Goal: Task Accomplishment & Management: Manage account settings

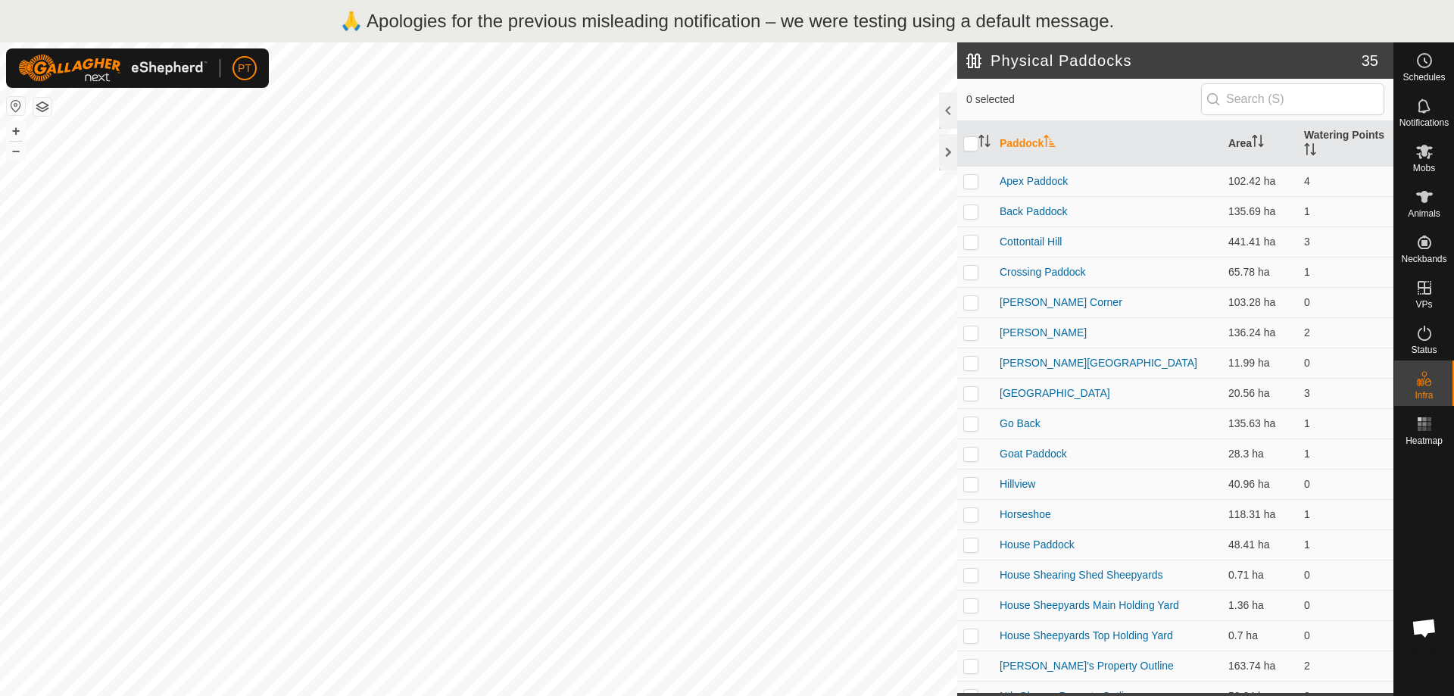
scroll to position [253, 0]
click at [1422, 154] on icon at bounding box center [1424, 152] width 17 height 14
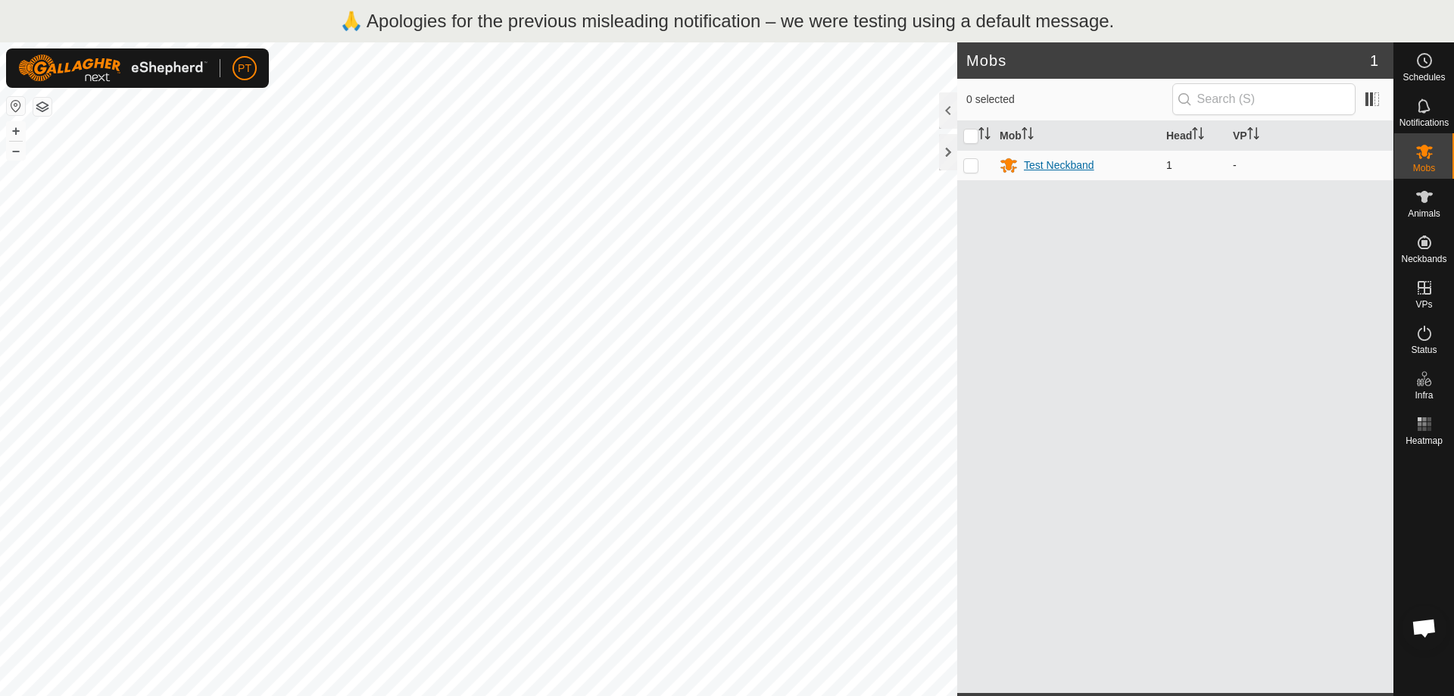
click at [1046, 163] on div "Test Neckband" at bounding box center [1059, 165] width 70 height 16
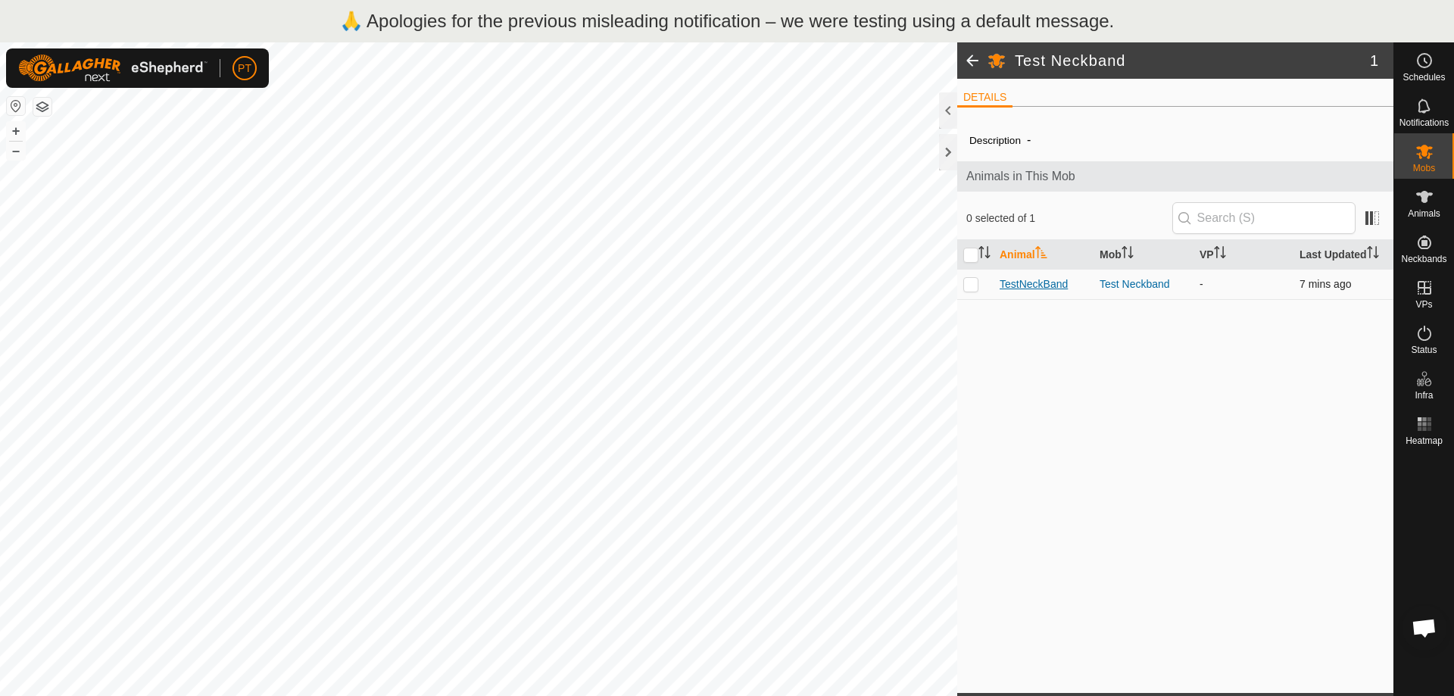
click at [1040, 284] on span "TestNeckBand" at bounding box center [1033, 284] width 68 height 16
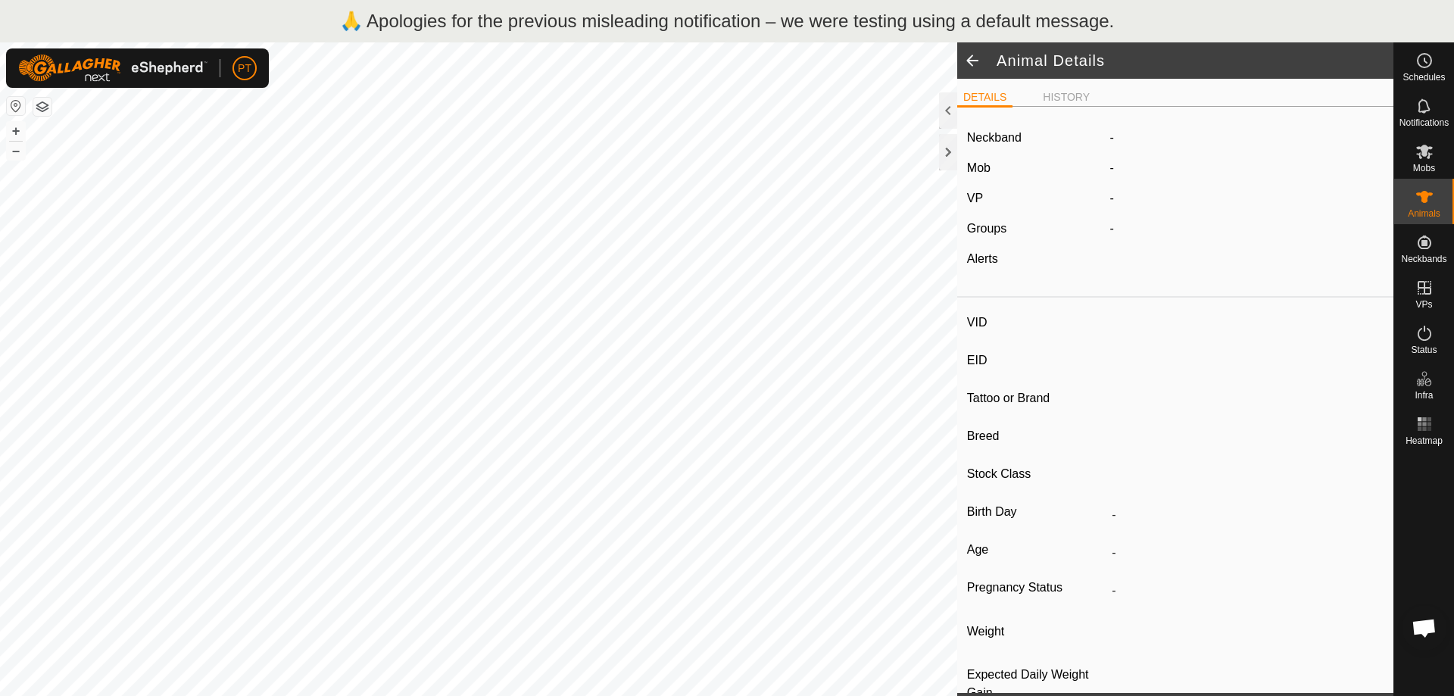
type input "TestNeckBand"
type input "-"
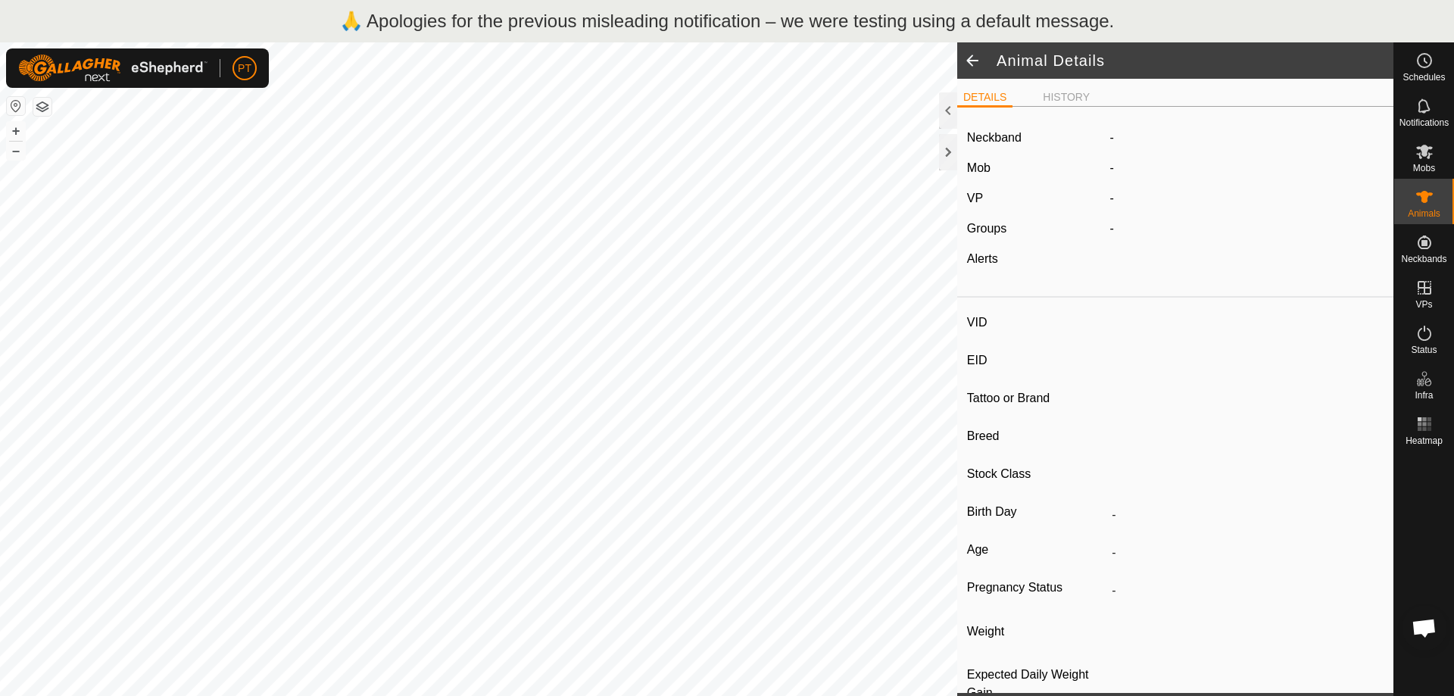
type input "0 kg"
type input "-"
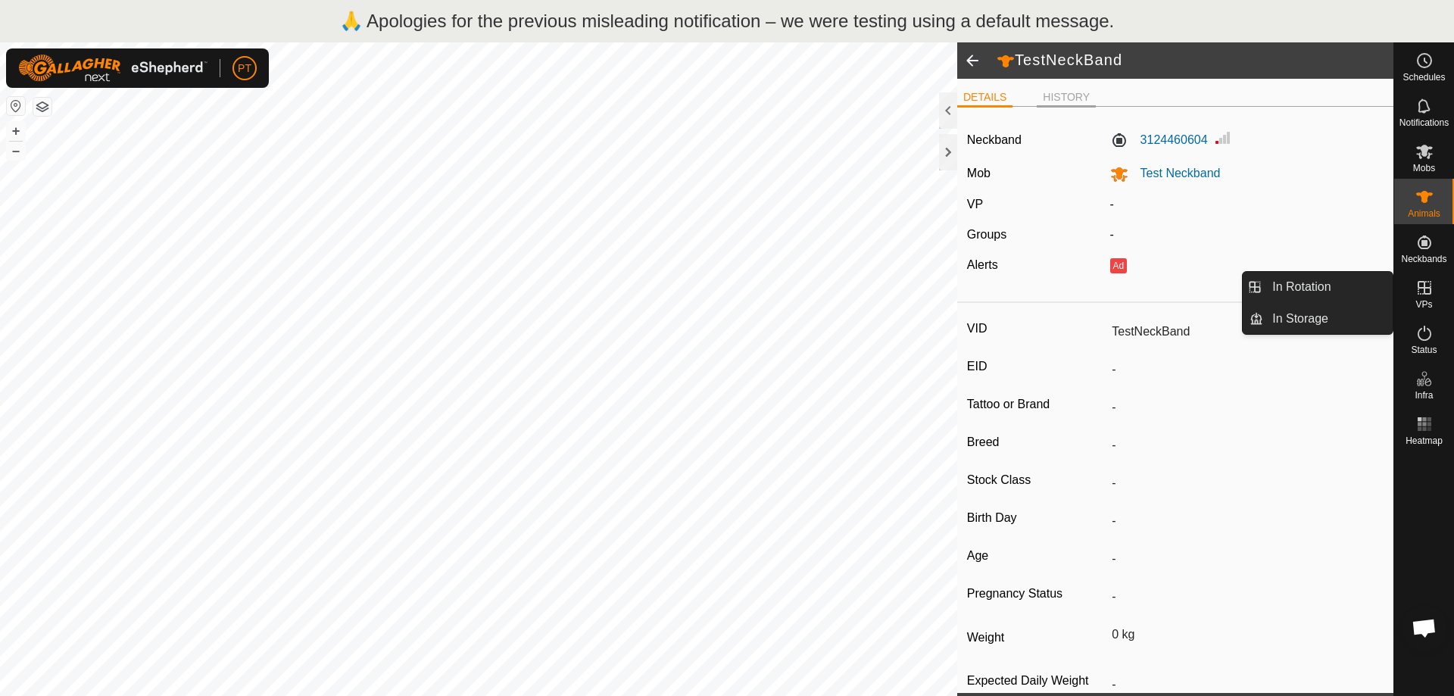
click at [1066, 98] on li "HISTORY" at bounding box center [1066, 98] width 59 height 18
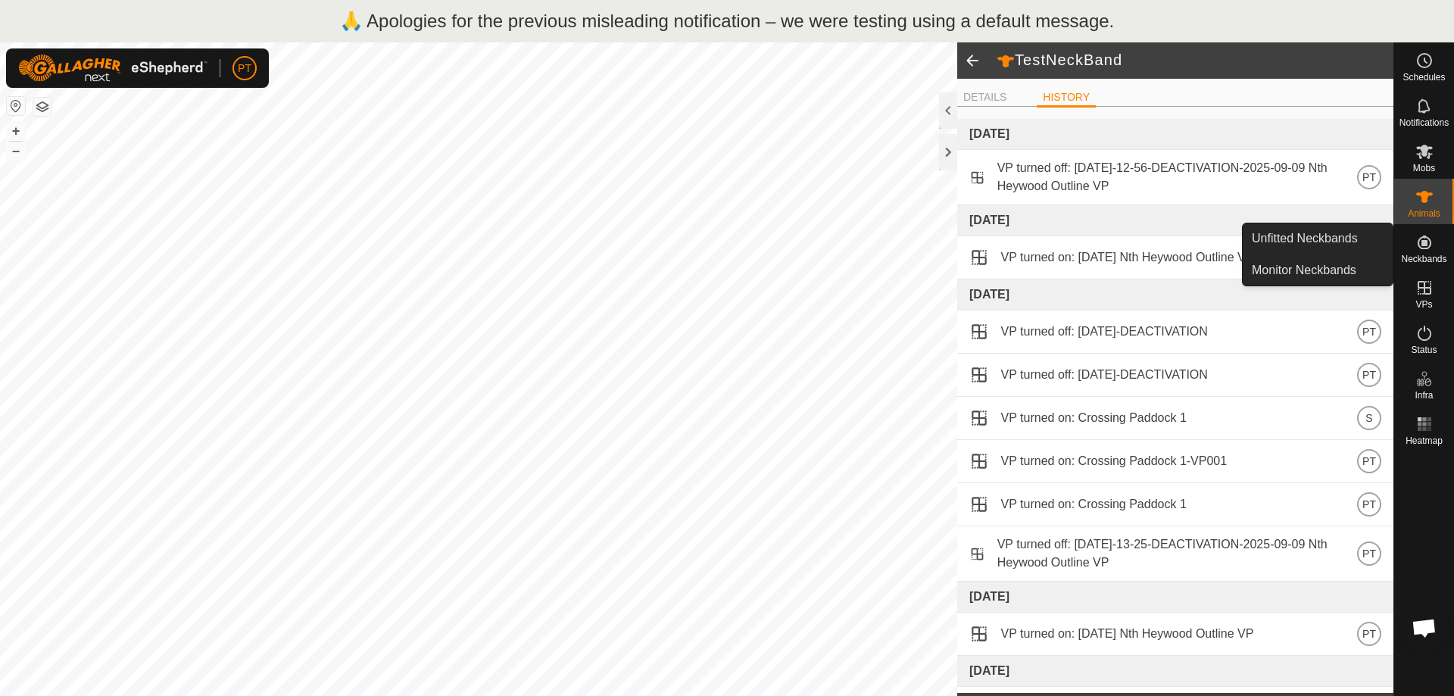
click at [1424, 244] on icon at bounding box center [1424, 242] width 14 height 14
click at [1342, 269] on link "Monitor Neckbands" at bounding box center [1318, 270] width 150 height 30
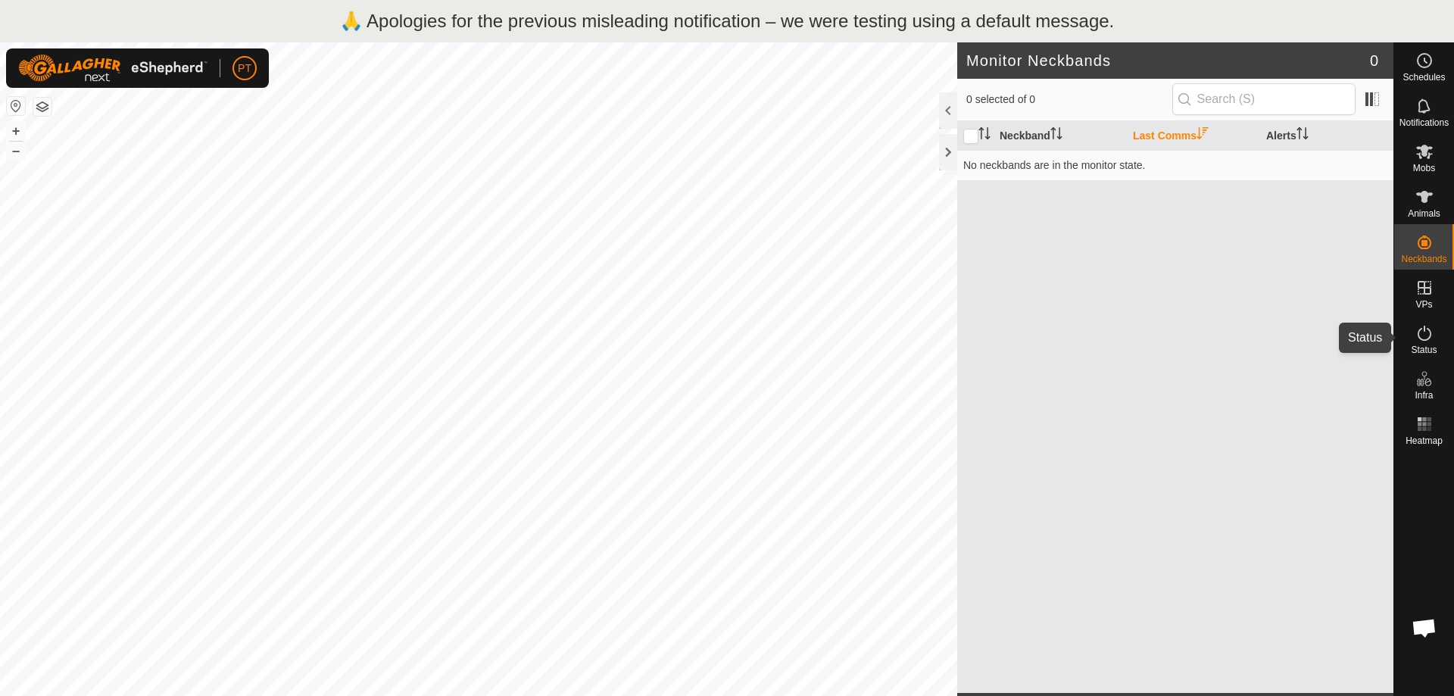
click at [1427, 331] on icon at bounding box center [1424, 333] width 18 height 18
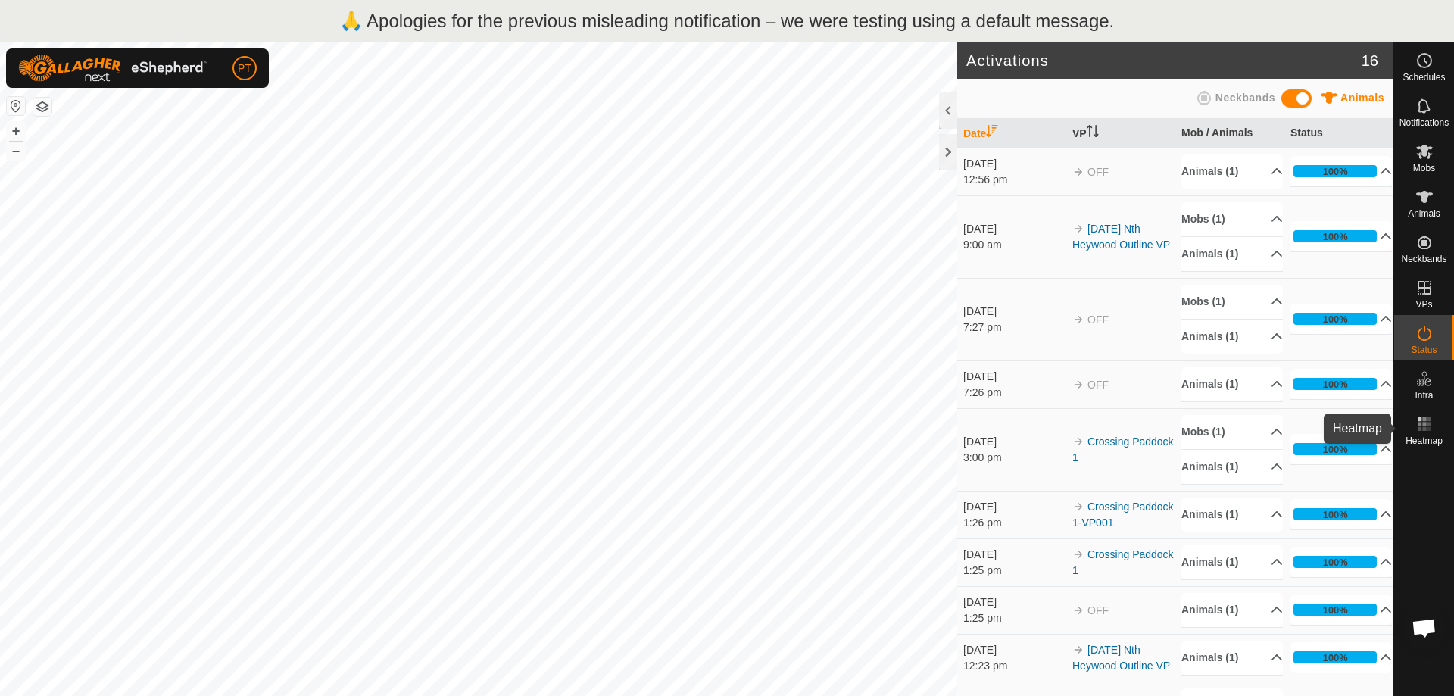
click at [1430, 432] on icon at bounding box center [1424, 424] width 18 height 18
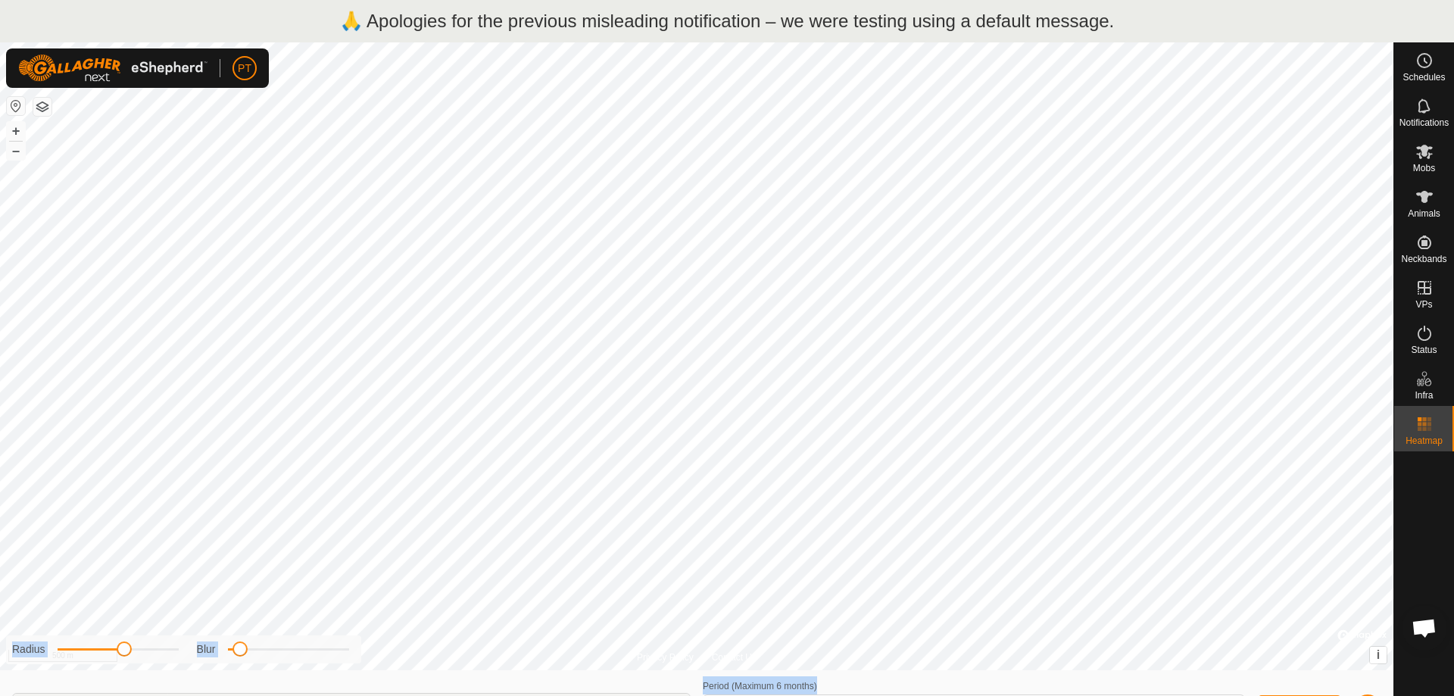
click at [1046, 593] on div "Privacy Policy Contact Us Sheepyard Paddock Trough Type: trough Capacity: 100L …" at bounding box center [696, 390] width 1393 height 696
click at [1045, 684] on div "Period (Maximum 6 months) [DATE] - [DATE]" at bounding box center [974, 701] width 542 height 50
click at [1045, 683] on div "Period (Maximum 6 months) [DATE] - [DATE]" at bounding box center [974, 701] width 542 height 50
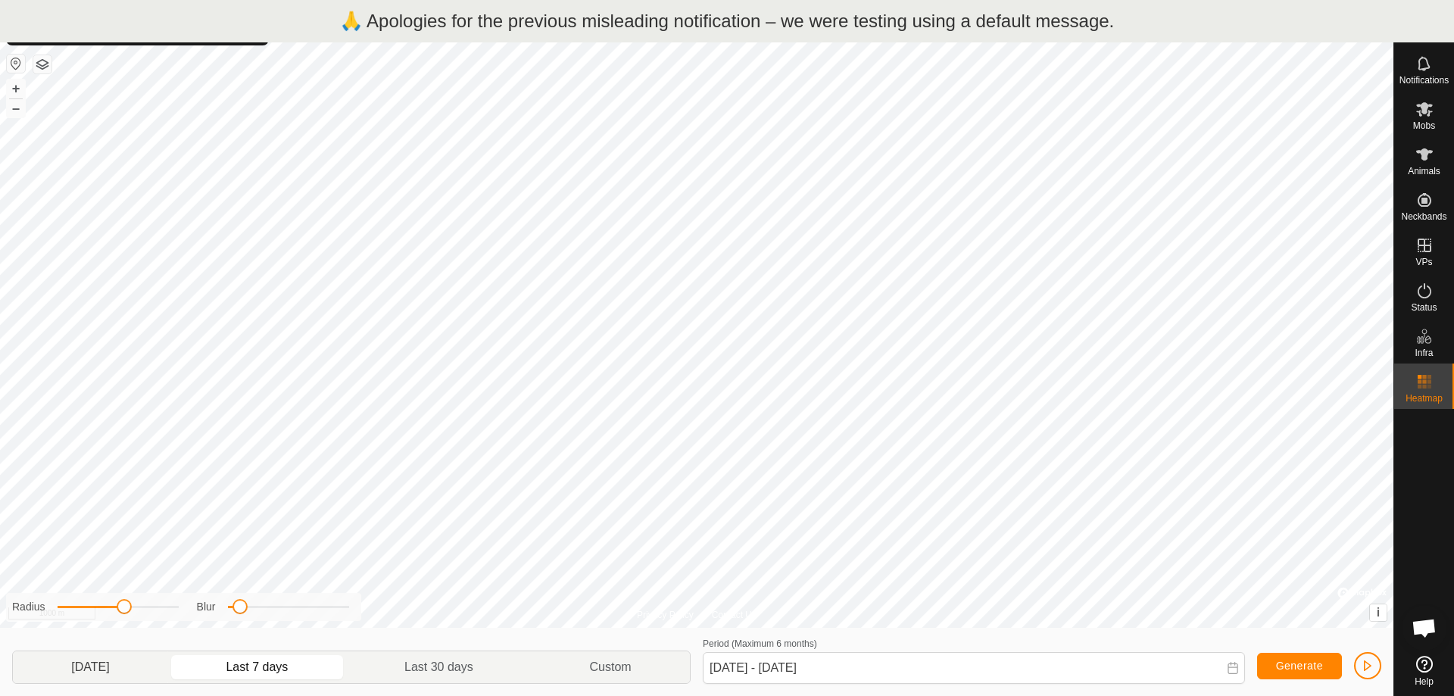
click at [75, 663] on p-togglebutton "[DATE]" at bounding box center [90, 667] width 155 height 32
type input "[DATE] - [DATE]"
click at [1302, 662] on span "Generate" at bounding box center [1299, 666] width 47 height 12
click at [1366, 666] on span "button" at bounding box center [1367, 666] width 12 height 12
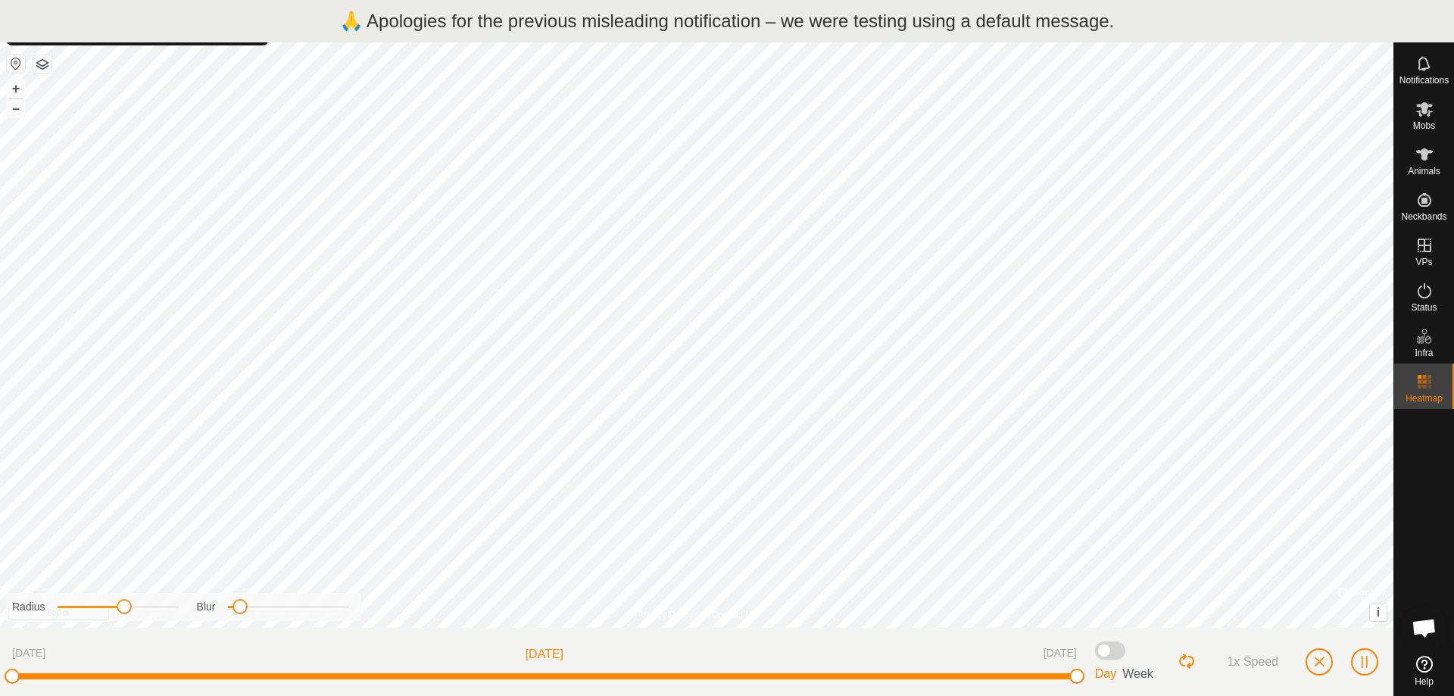
click at [1115, 652] on span at bounding box center [1110, 650] width 30 height 18
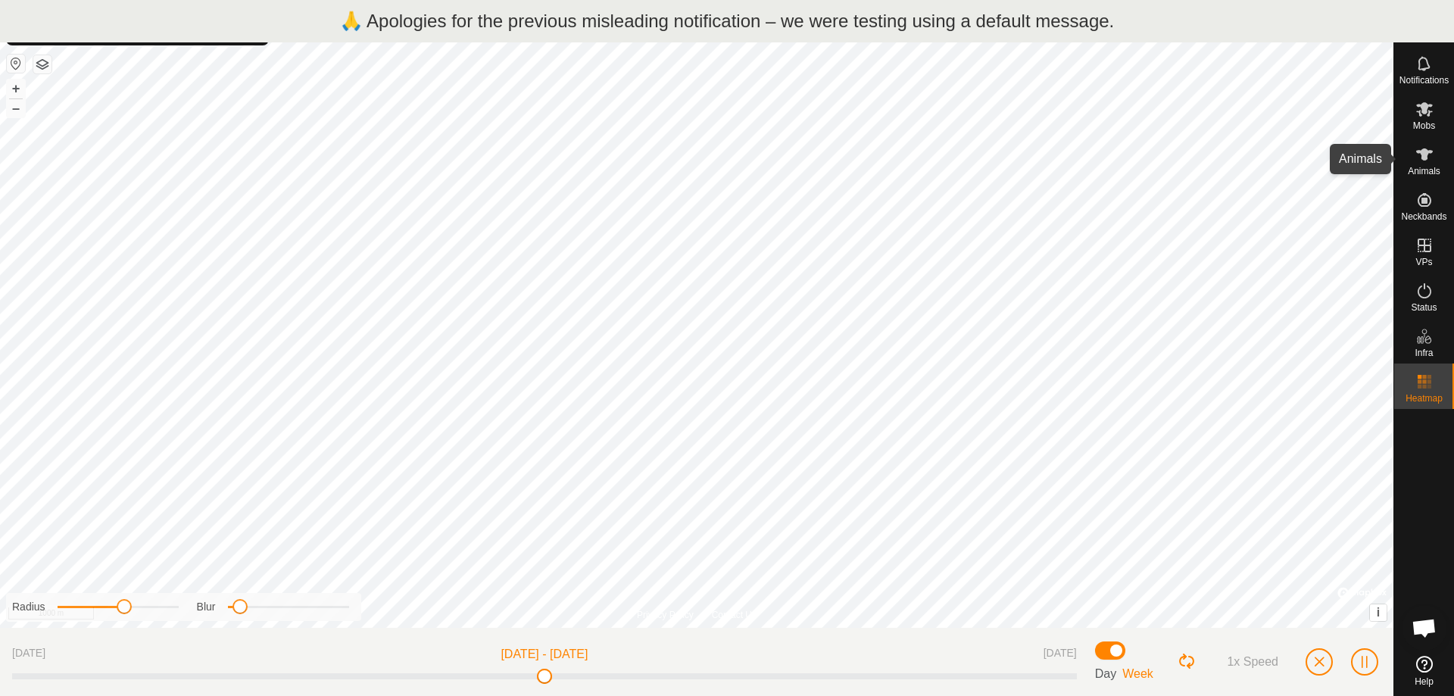
click at [1423, 157] on icon at bounding box center [1424, 154] width 17 height 12
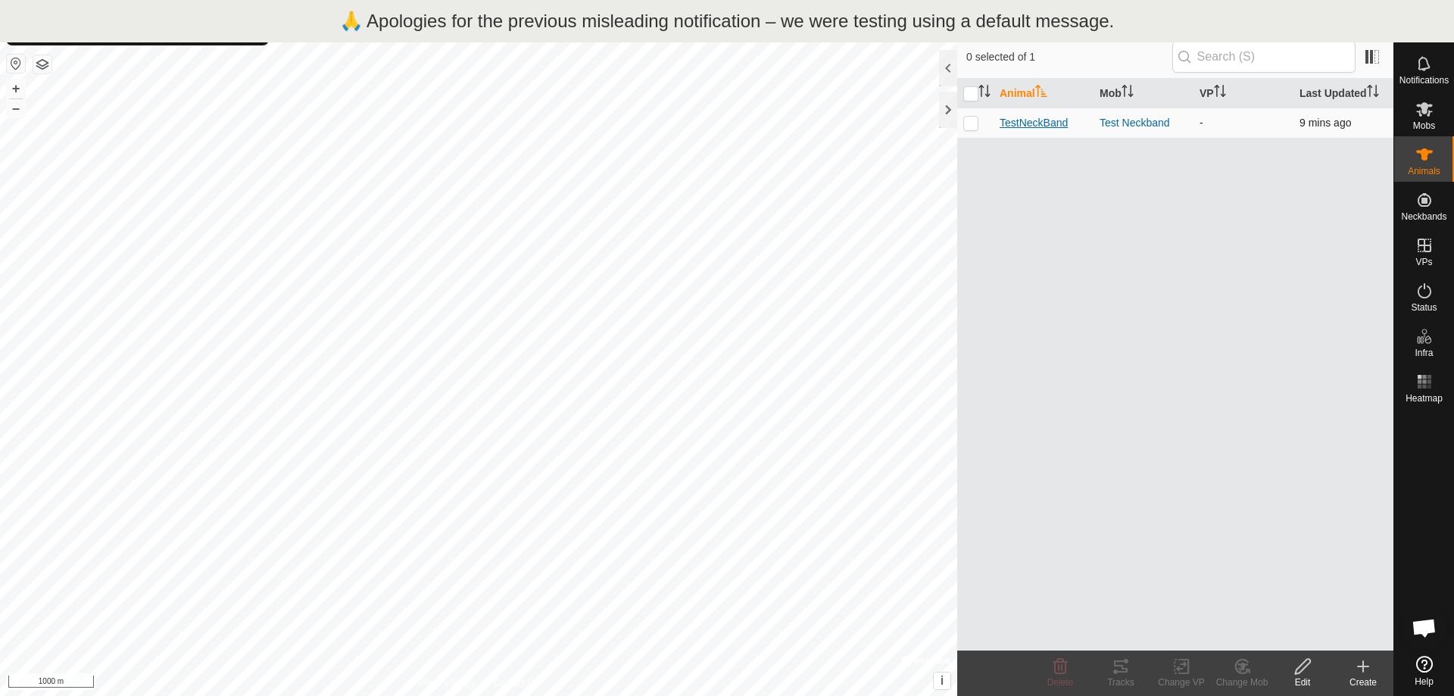
click at [1040, 127] on span "TestNeckBand" at bounding box center [1033, 123] width 68 height 16
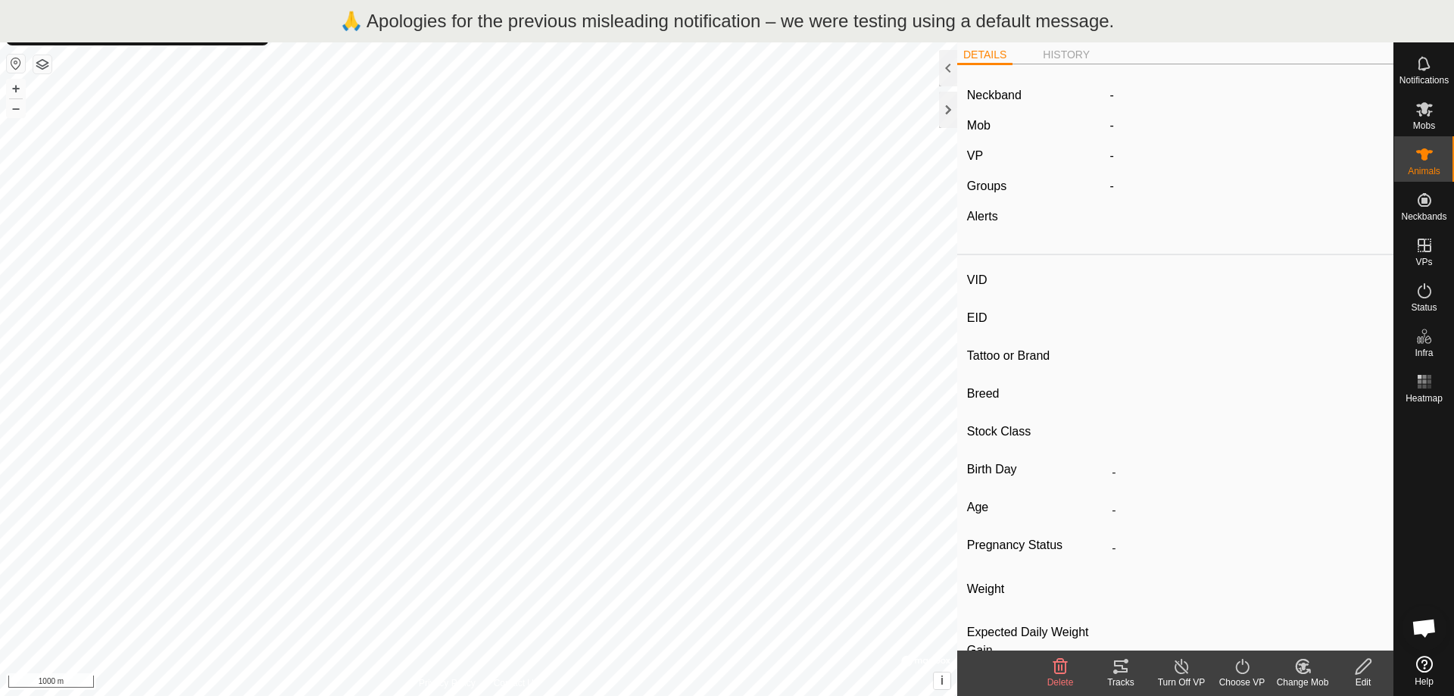
type input "TestNeckBand"
type input "-"
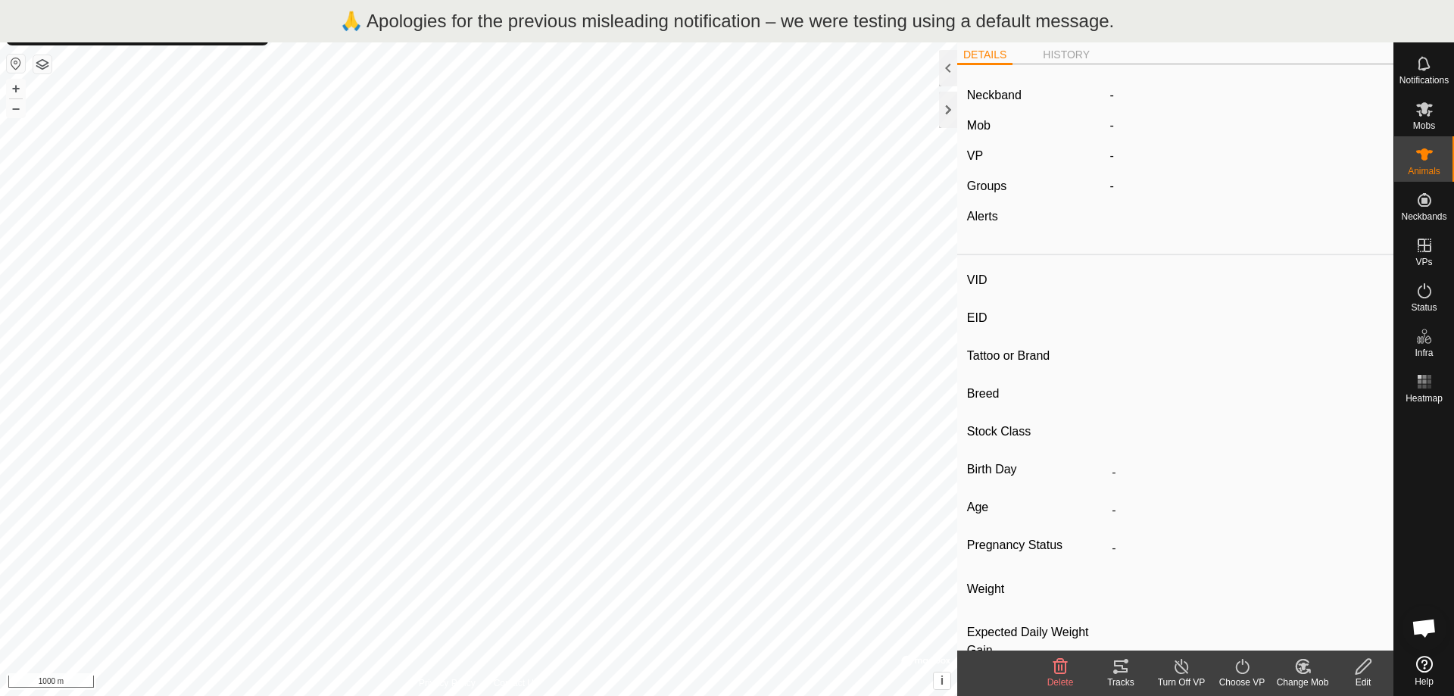
type input "0 kg"
type input "-"
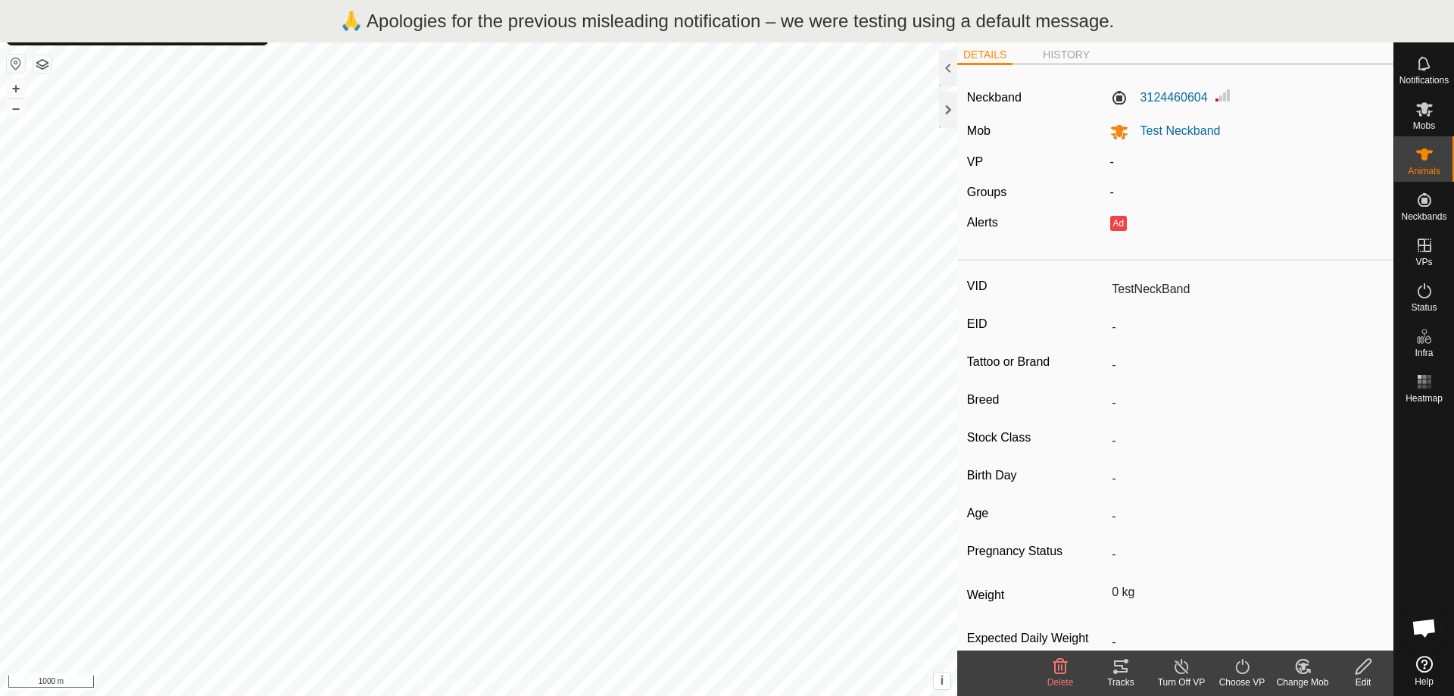
click at [1121, 669] on icon at bounding box center [1121, 666] width 18 height 18
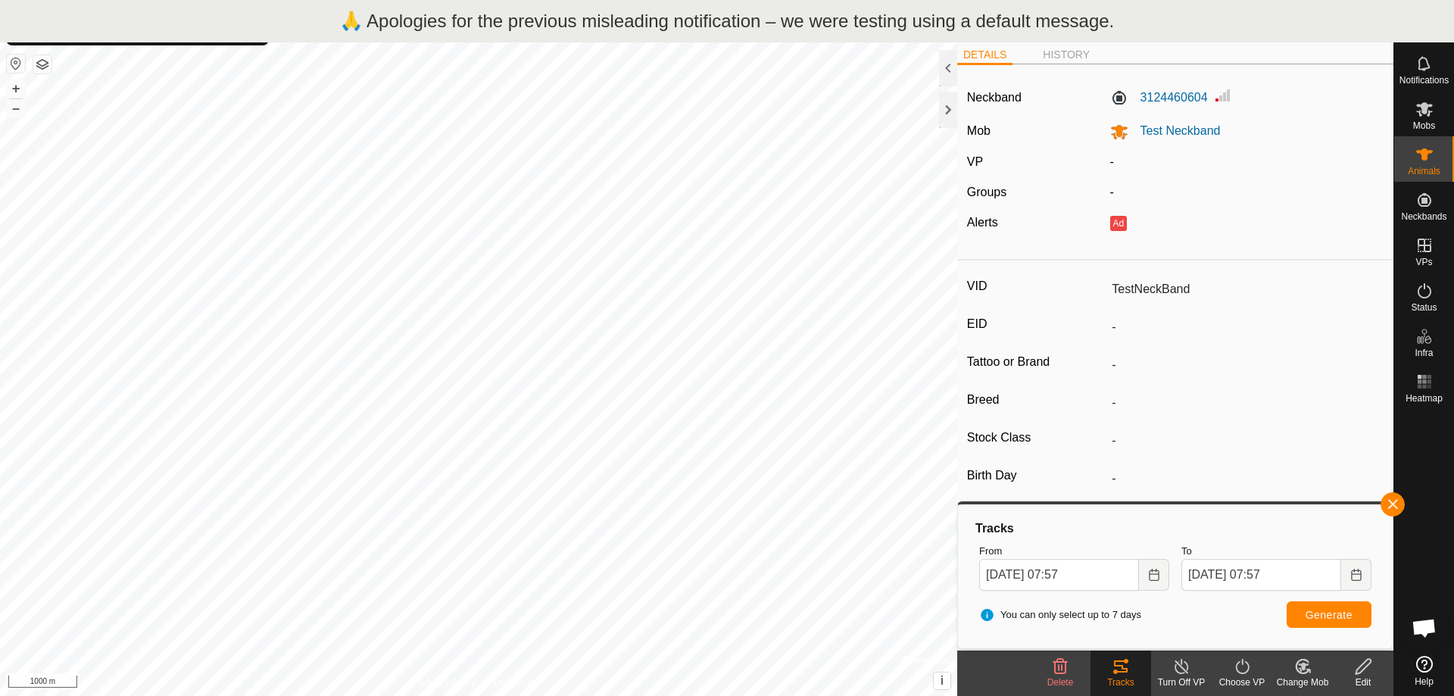
click at [1248, 666] on icon at bounding box center [1242, 666] width 14 height 15
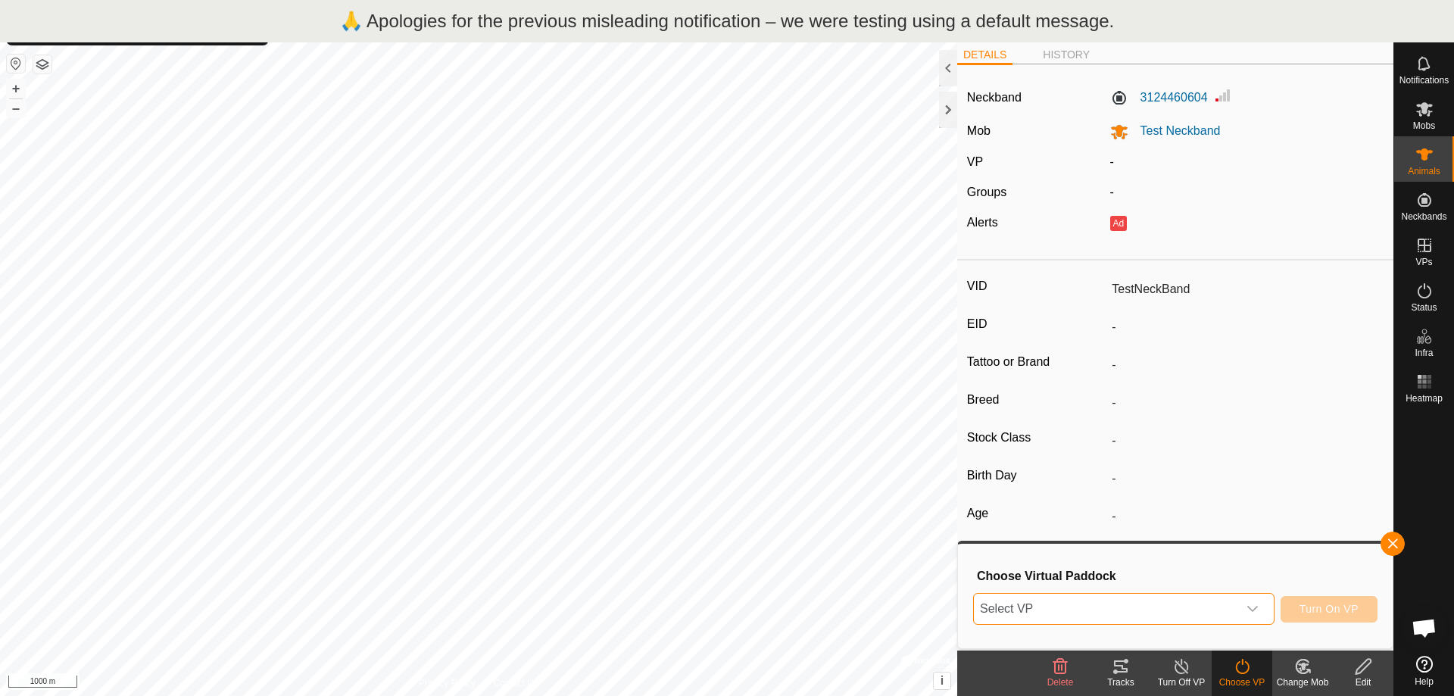
click at [1205, 615] on span "Select VP" at bounding box center [1105, 609] width 263 height 30
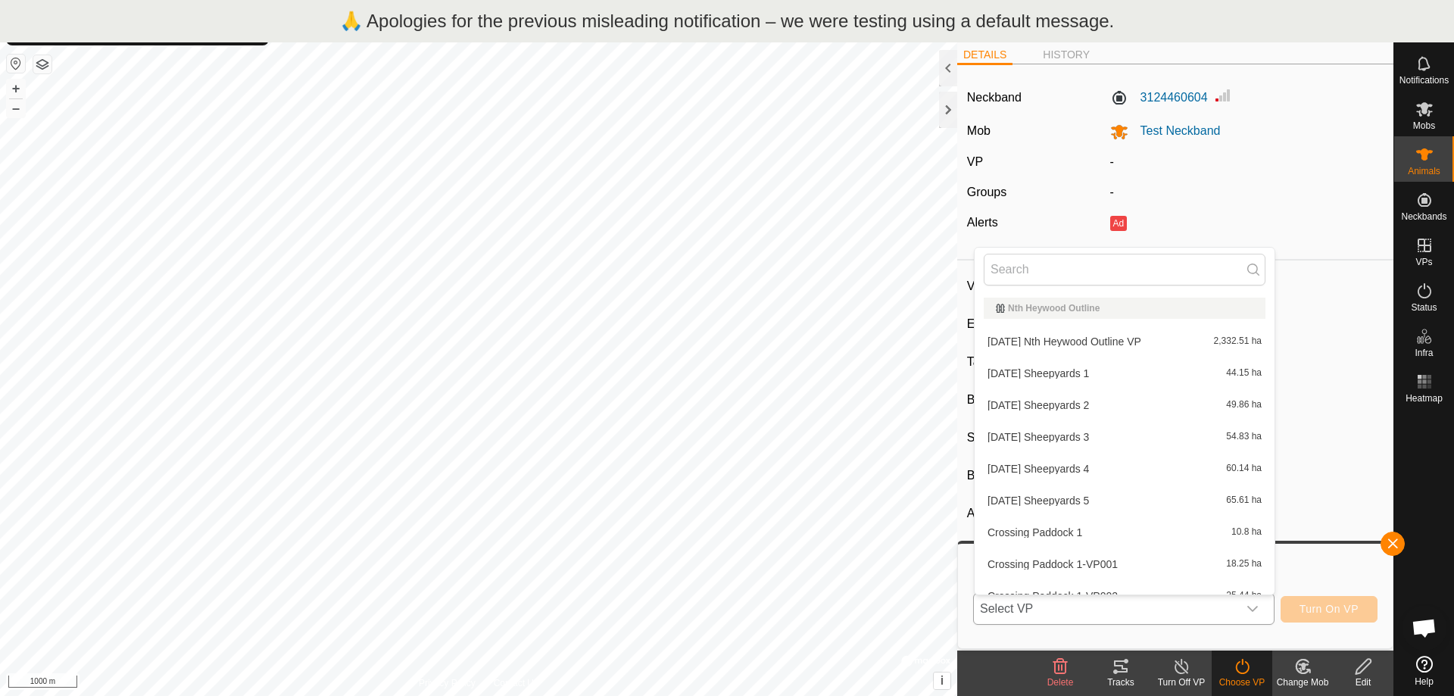
scroll to position [17, 0]
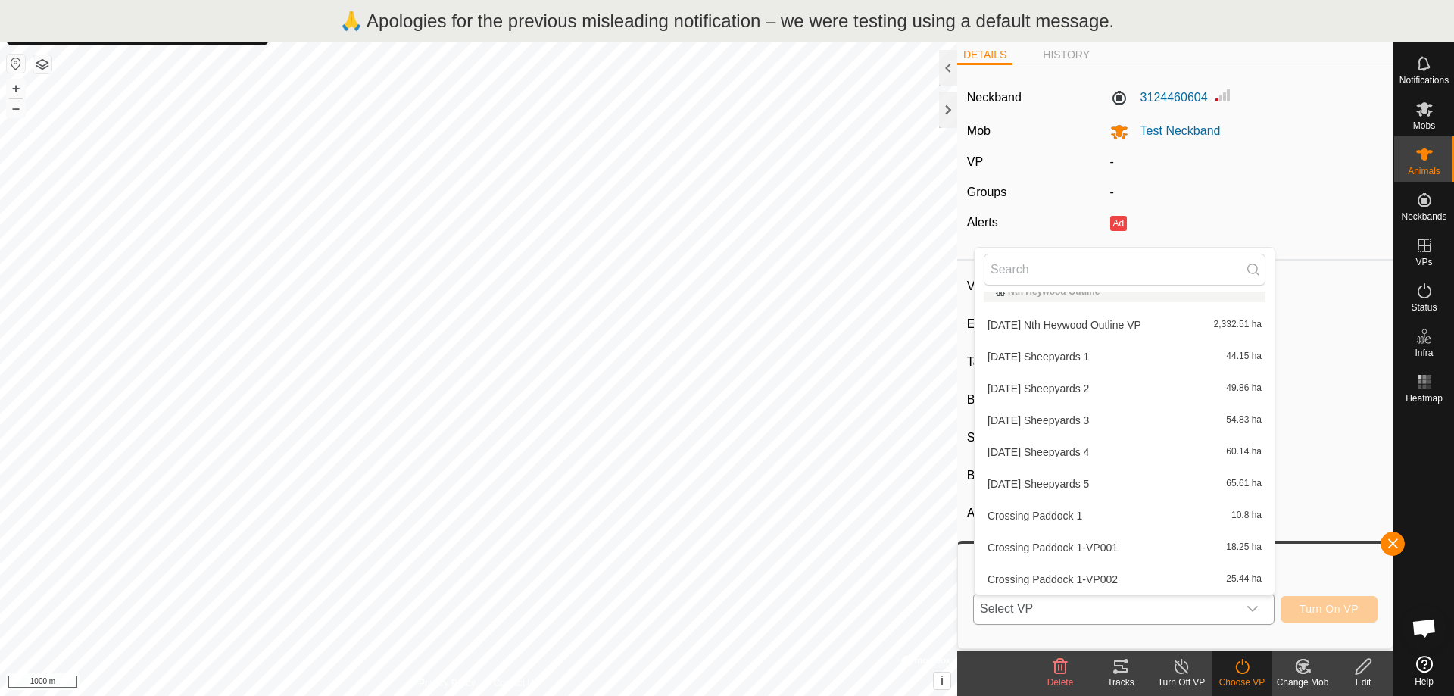
click at [1075, 327] on li "[DATE] Nth Heywood Outline VP 2,332.51 ha" at bounding box center [1124, 325] width 300 height 30
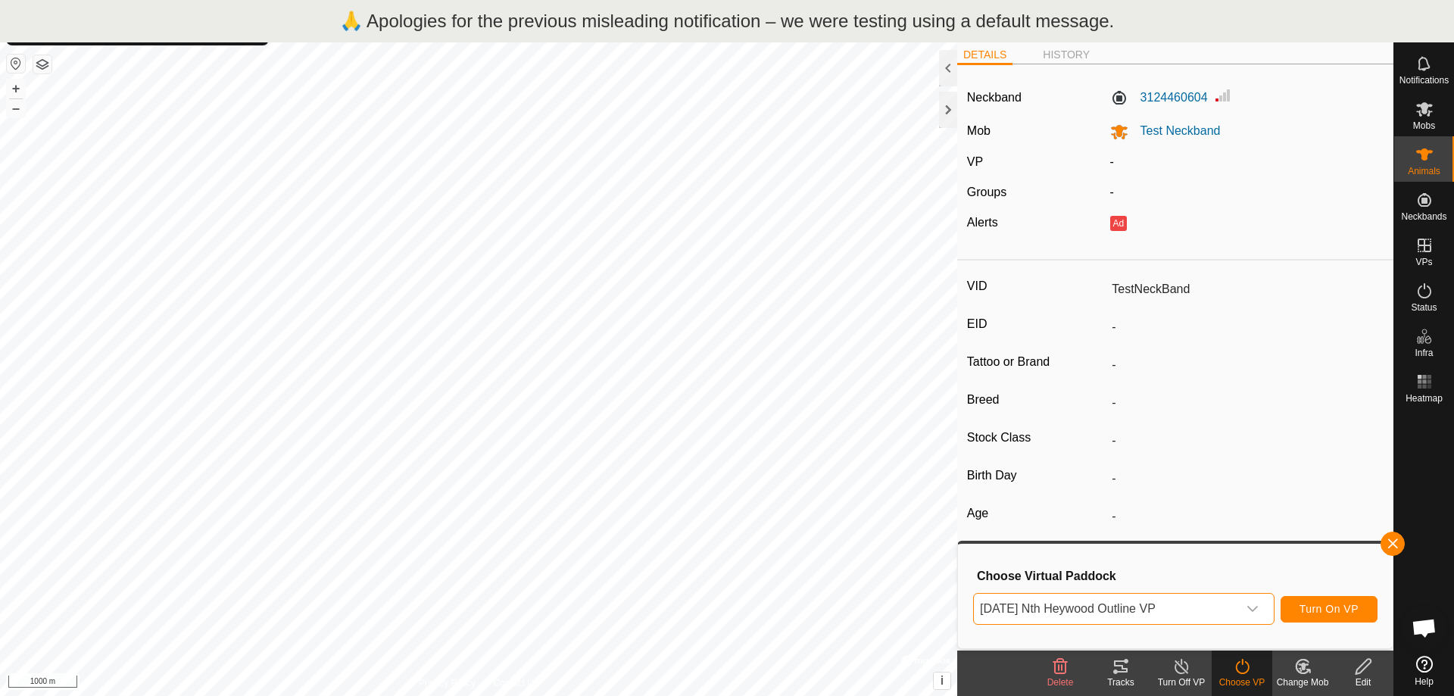
click at [1209, 607] on span "[DATE] Nth Heywood Outline VP" at bounding box center [1105, 609] width 263 height 30
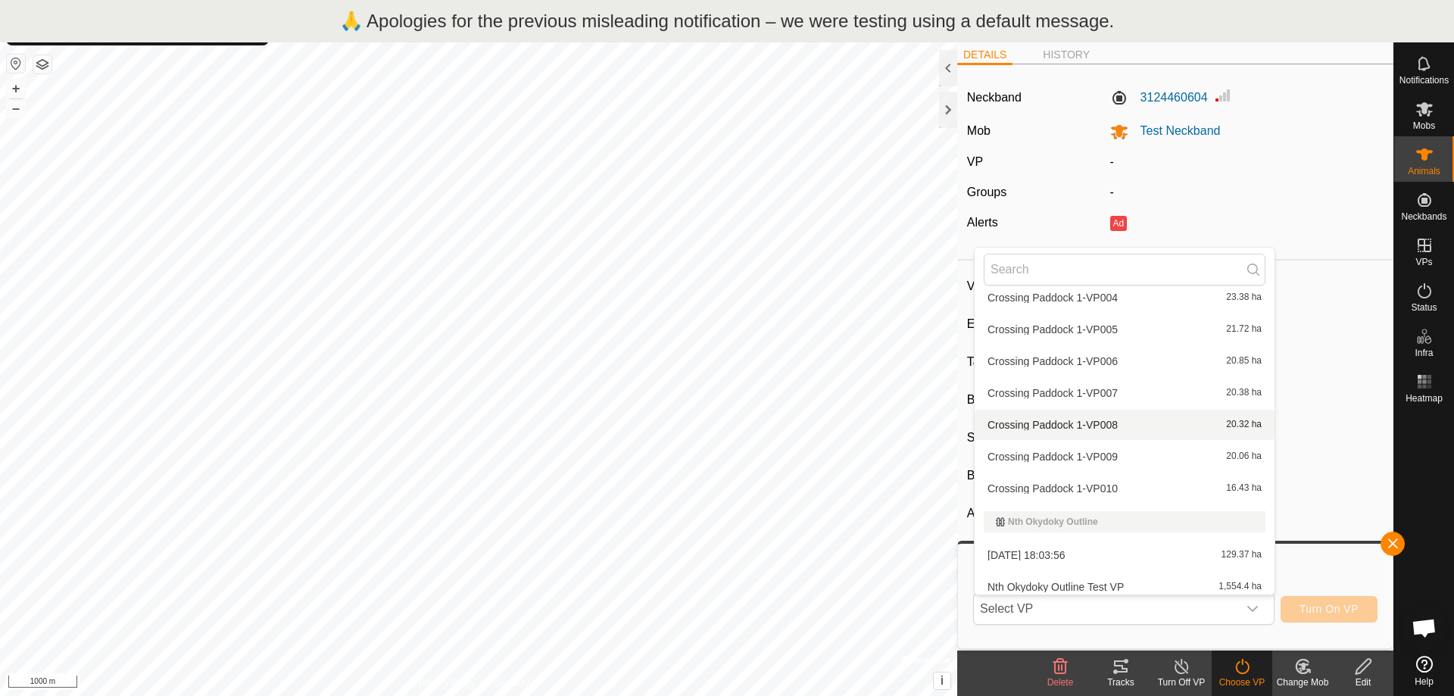
scroll to position [370, 0]
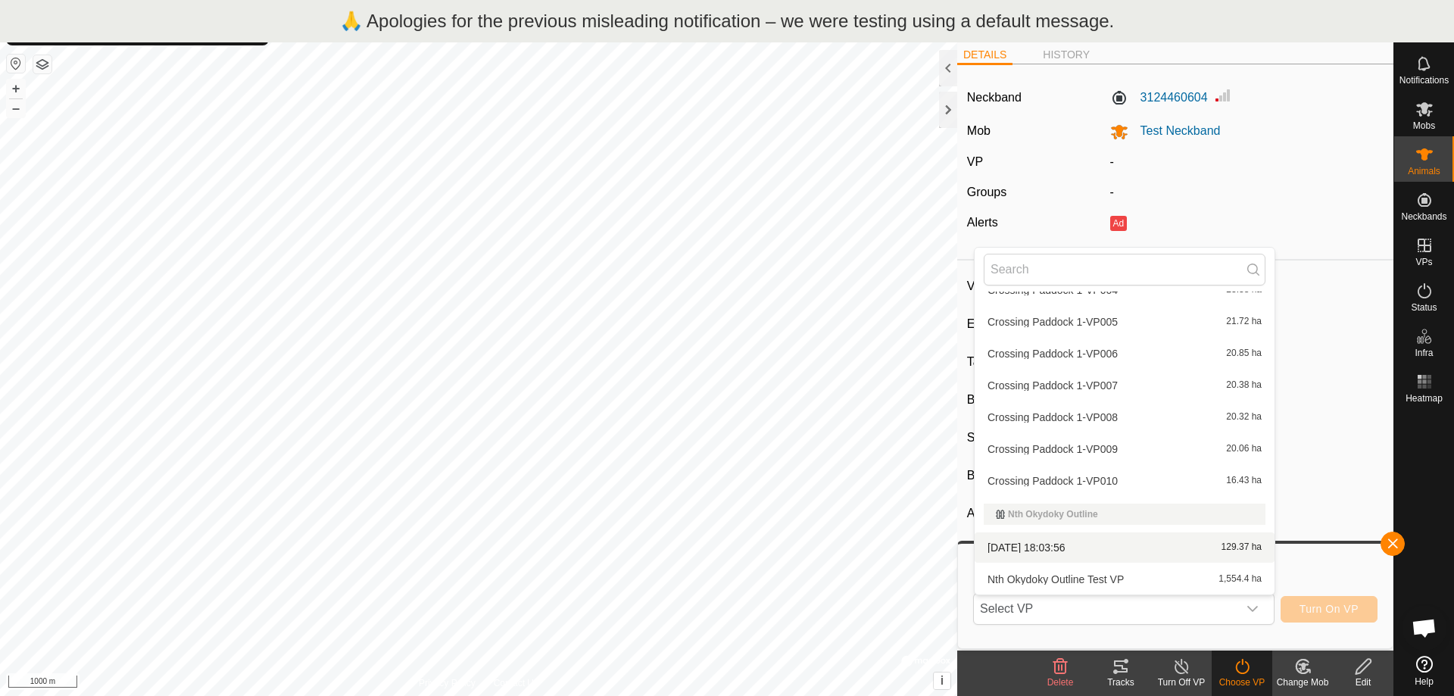
click at [1079, 518] on div "Nth Okydoky Outline" at bounding box center [1124, 514] width 257 height 9
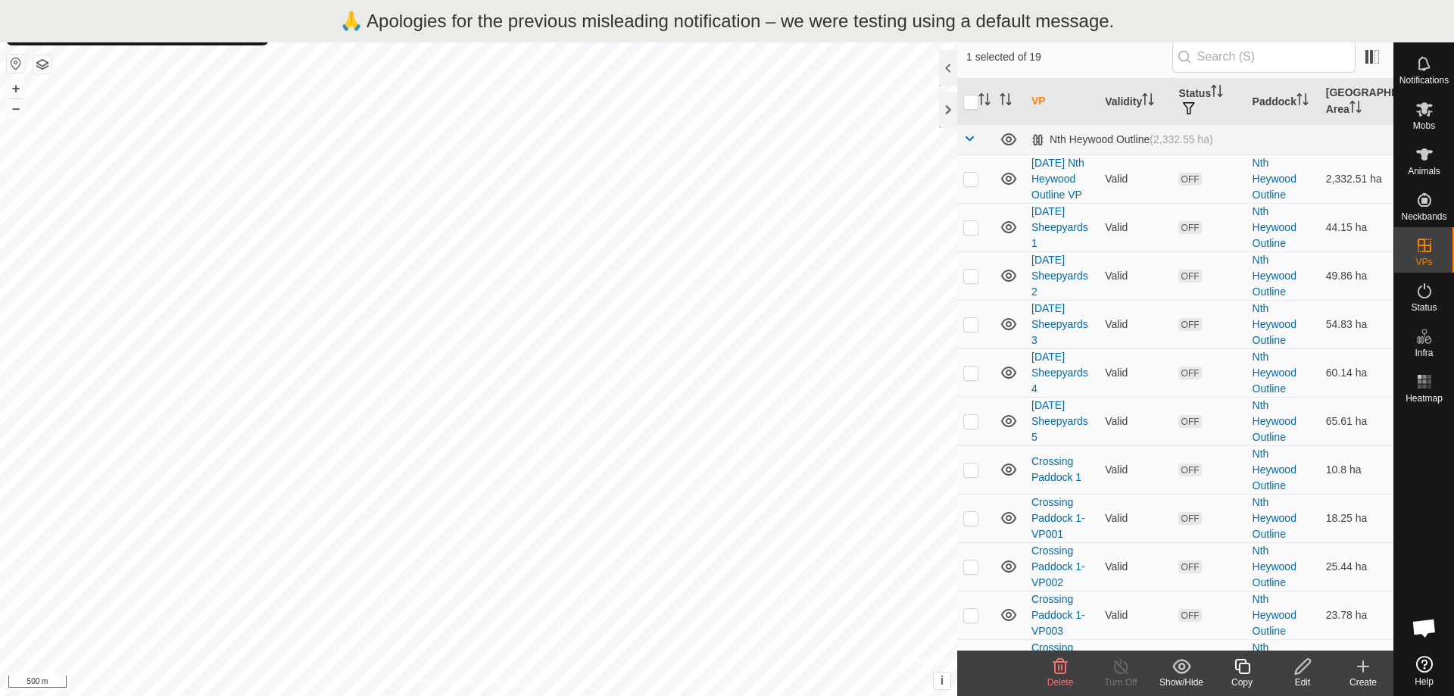
click at [414, 26] on p "🙏 Apologies for the previous misleading notification – we were testing using a …" at bounding box center [727, 21] width 775 height 27
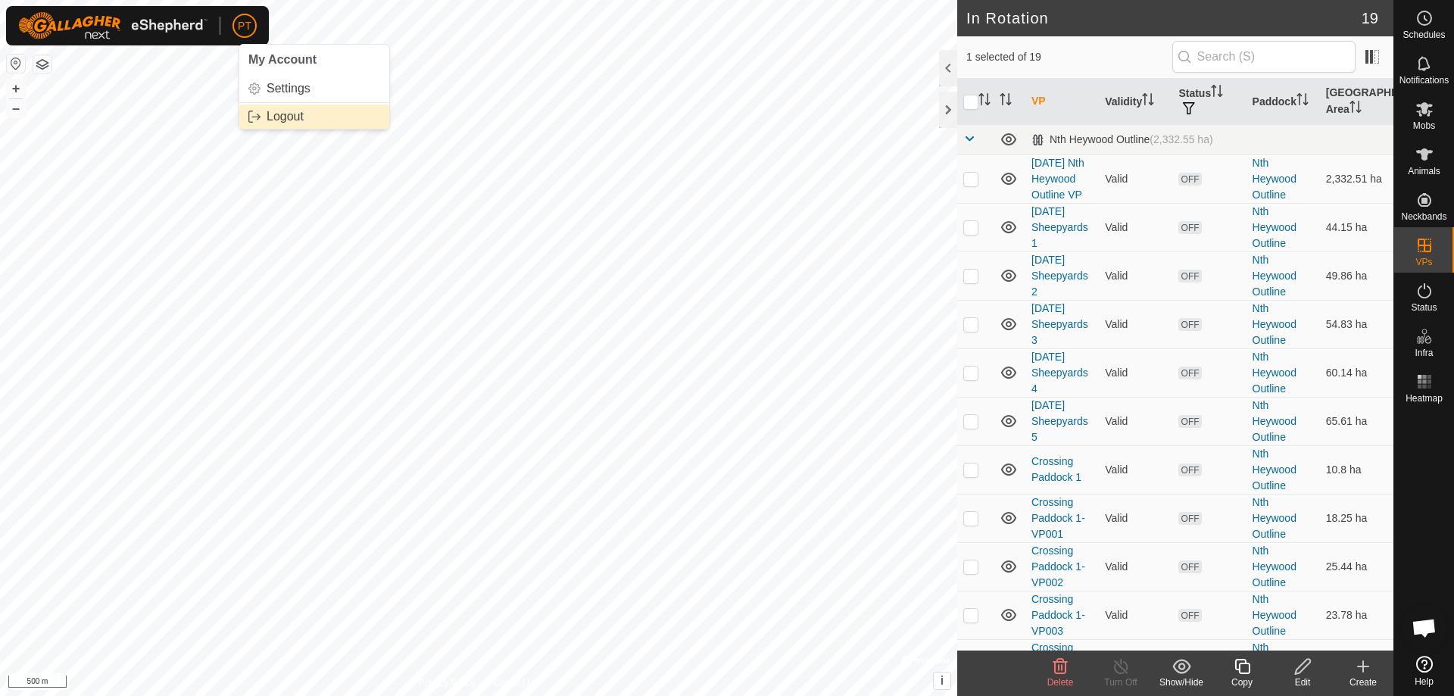
click at [251, 121] on link "Logout" at bounding box center [314, 116] width 150 height 24
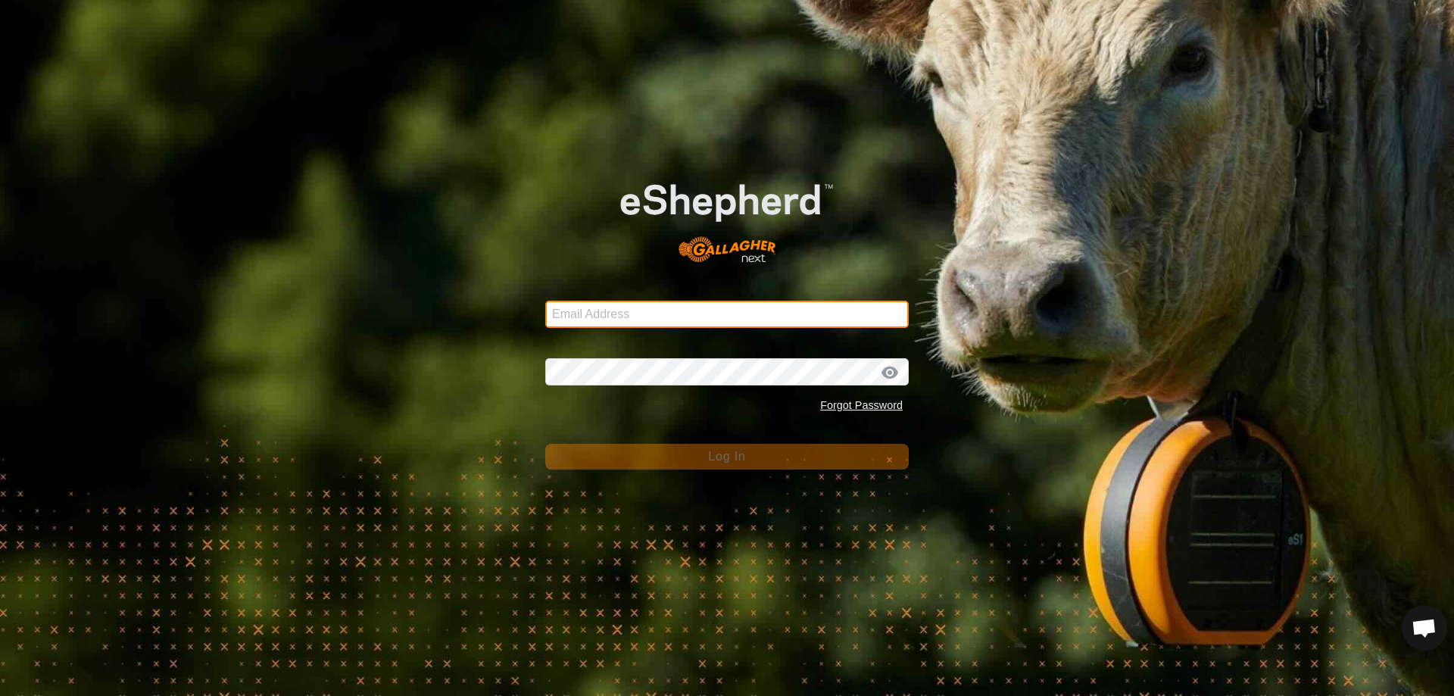
type input "[EMAIL_ADDRESS][DOMAIN_NAME]"
